Goal: Information Seeking & Learning: Learn about a topic

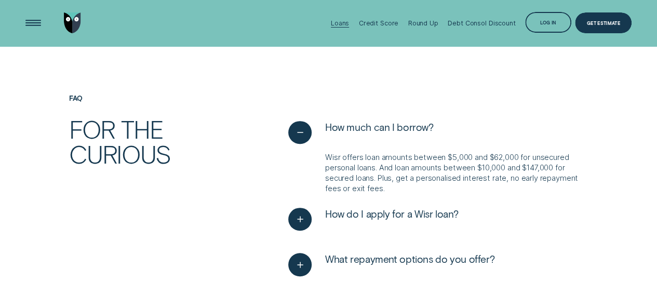
click at [341, 25] on div "Loans" at bounding box center [340, 23] width 18 height 8
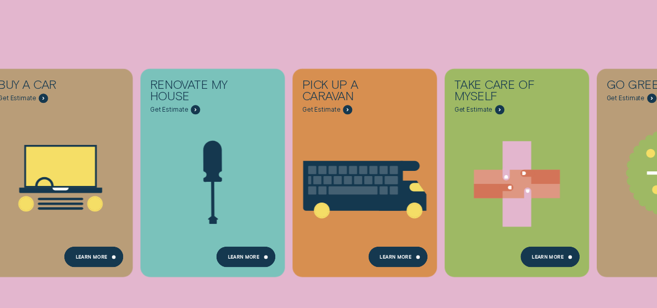
scroll to position [232, 0]
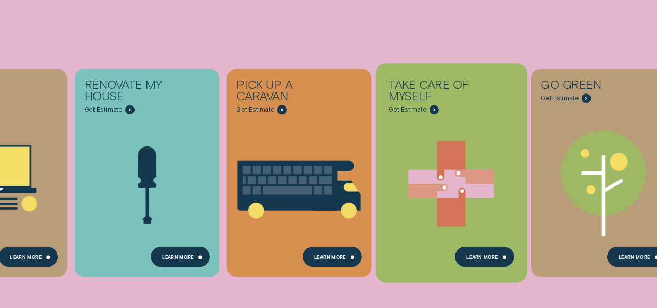
click at [424, 182] on g "Take care of myself - Learn more" at bounding box center [451, 184] width 86 height 86
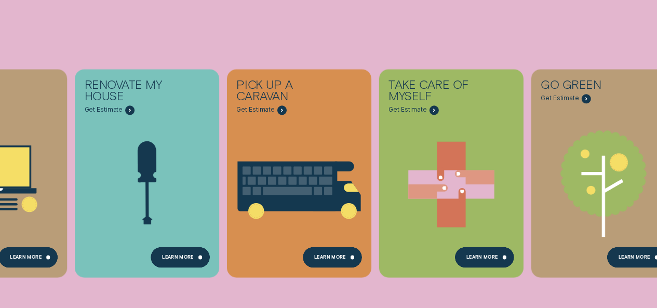
click at [144, 17] on div "Consolidate my debt Get Estimate Loans - Debt Consolidation Learn more Learn mo…" at bounding box center [328, 173] width 657 height 346
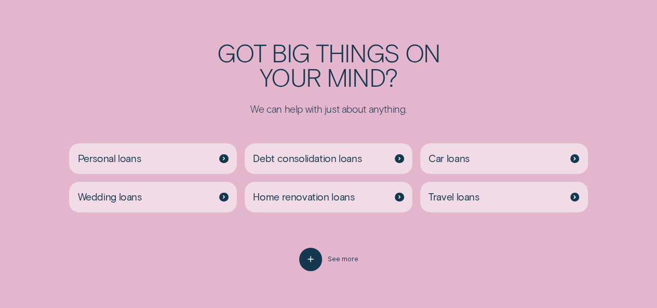
scroll to position [1828, 0]
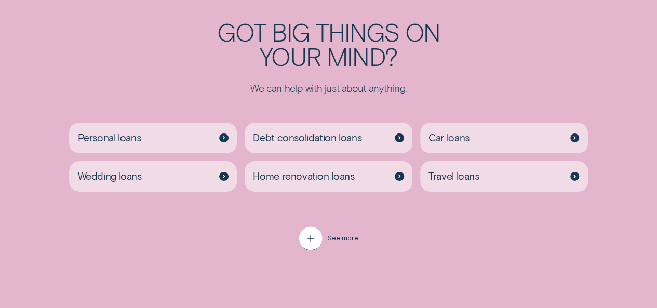
click at [315, 243] on icon "button" at bounding box center [311, 239] width 12 height 16
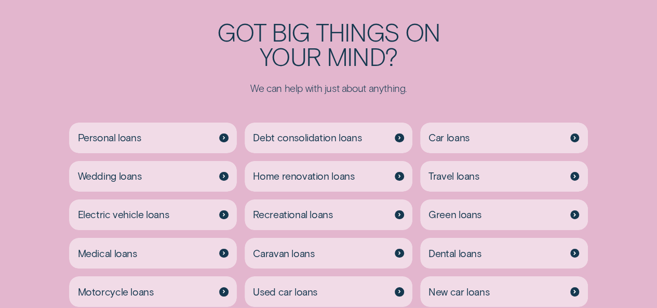
click at [0, 220] on div "Got big things on your mind? We can help with just about anything. Personal loa…" at bounding box center [328, 269] width 657 height 500
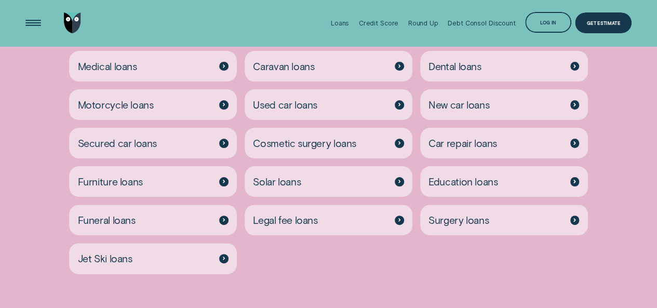
scroll to position [1995, 0]
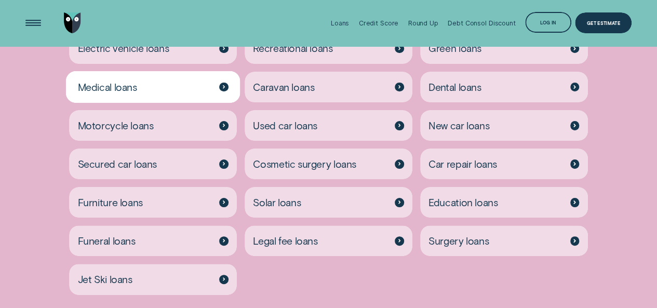
click at [161, 93] on div "Medical loans" at bounding box center [153, 87] width 168 height 31
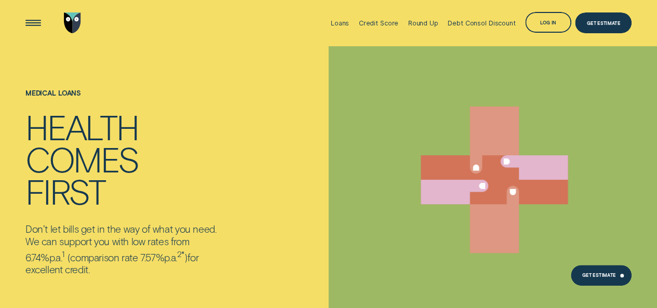
click at [259, 233] on div "Medical loans Health comes first Don’t let bills get in the way of what you nee…" at bounding box center [152, 196] width 263 height 300
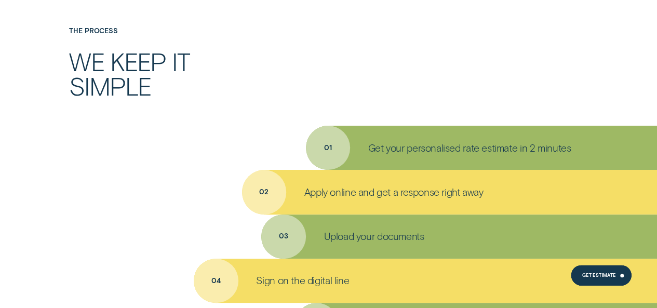
scroll to position [2119, 0]
